Goal: Task Accomplishment & Management: Manage account settings

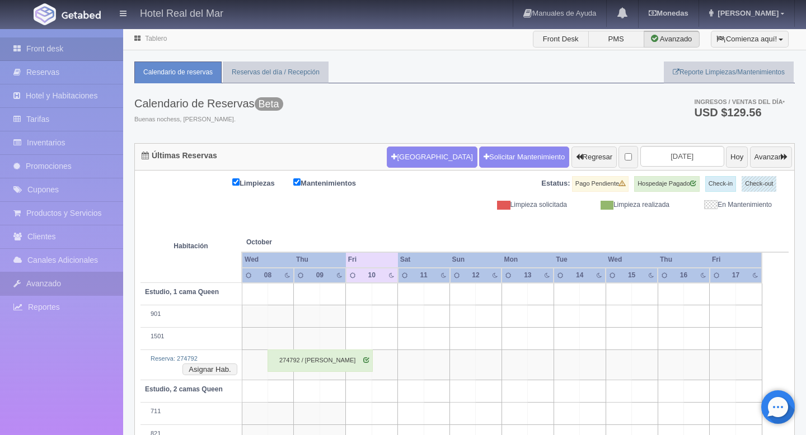
click at [54, 291] on link "Avanzado" at bounding box center [61, 284] width 123 height 23
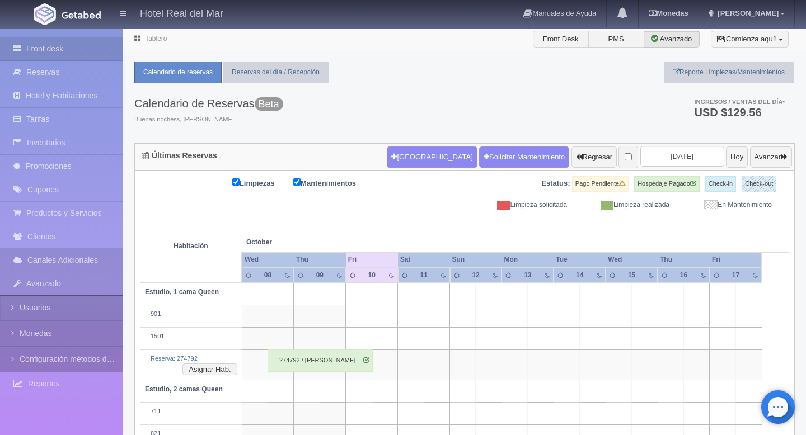
click at [58, 259] on link "Canales Adicionales" at bounding box center [61, 260] width 123 height 23
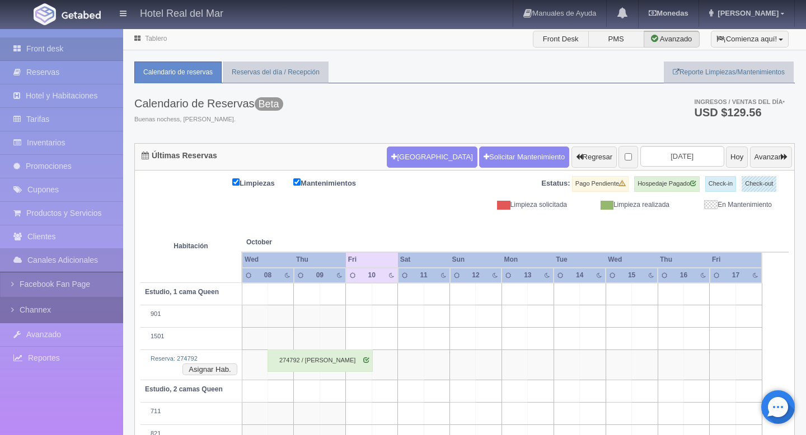
click at [43, 313] on link "Channex" at bounding box center [61, 310] width 123 height 25
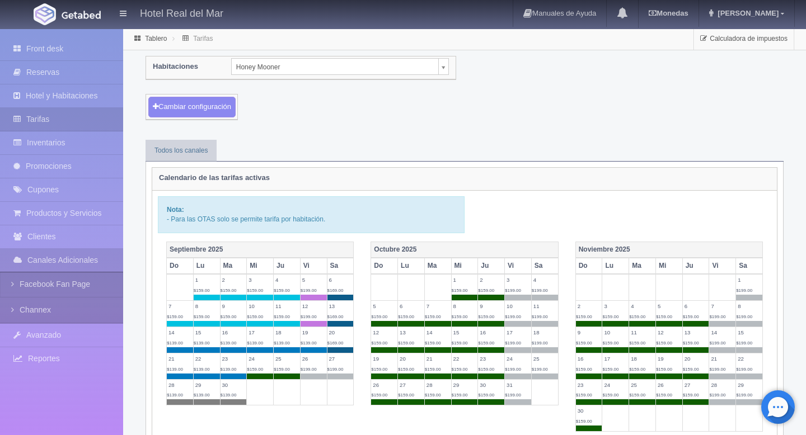
scroll to position [5, 0]
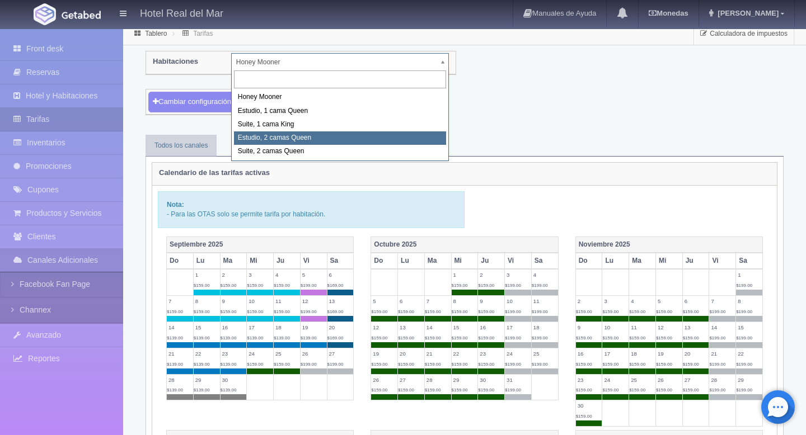
select select "2270"
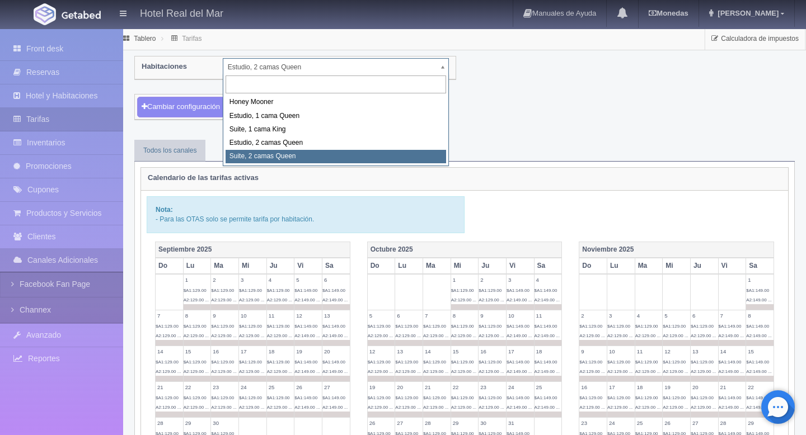
select select "2271"
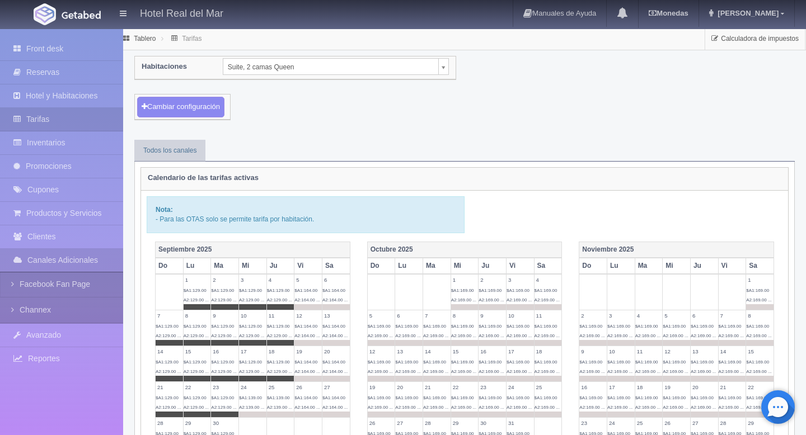
click at [470, 295] on td "1 $A1:169.00 A2:169.00 ..." at bounding box center [465, 292] width 28 height 36
